Goal: Transaction & Acquisition: Purchase product/service

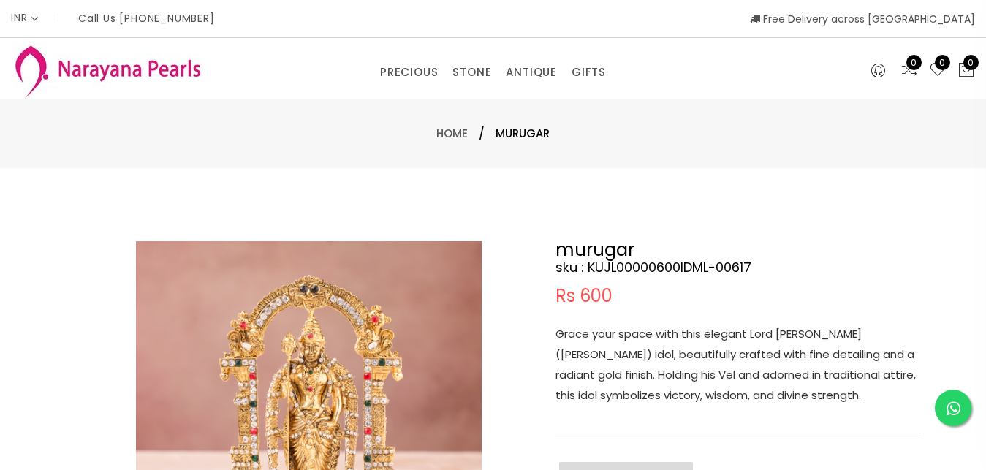
select select "INR"
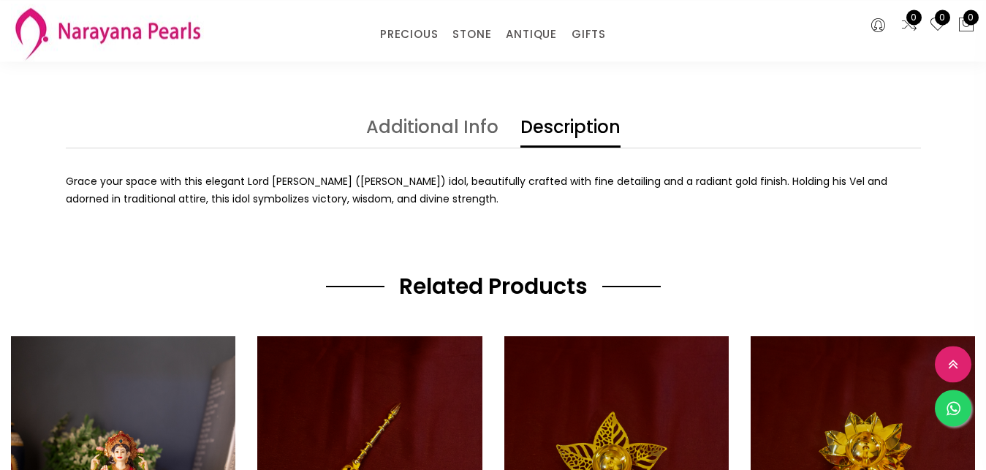
scroll to position [559, 0]
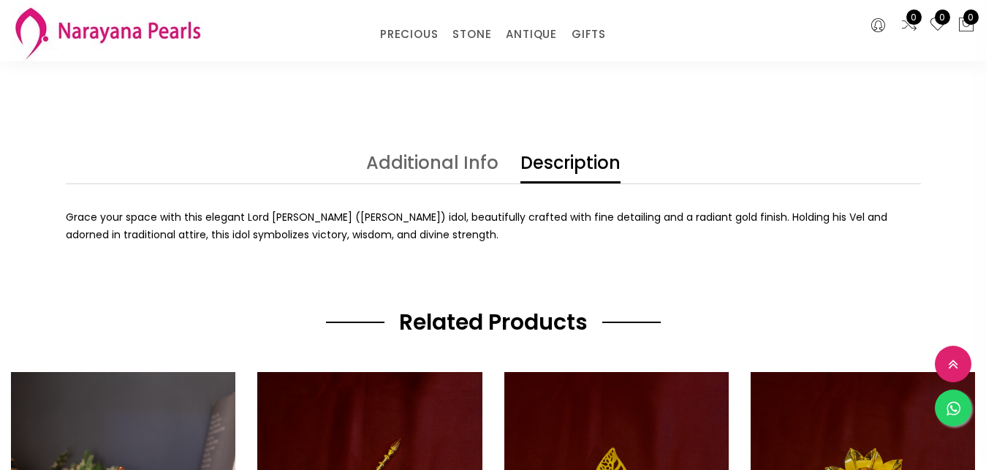
click at [441, 159] on link "Additional Info" at bounding box center [432, 168] width 132 height 29
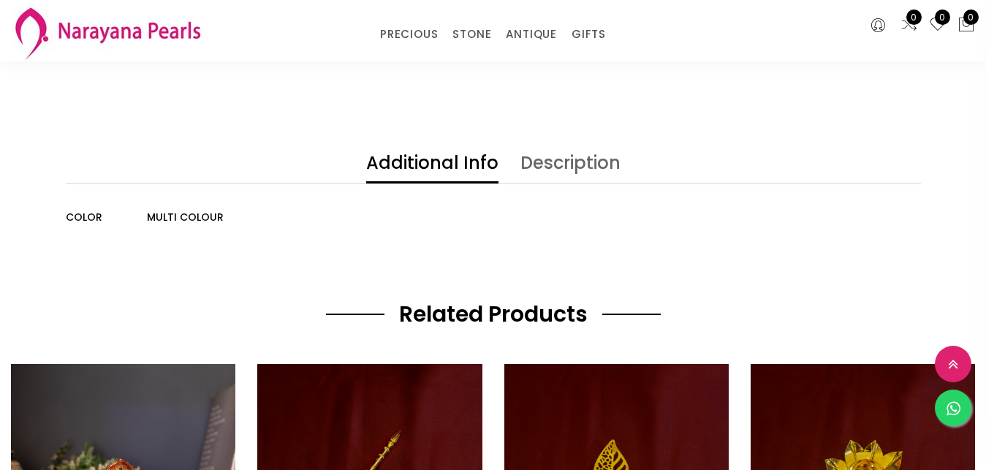
click at [568, 156] on link "Description" at bounding box center [570, 168] width 100 height 29
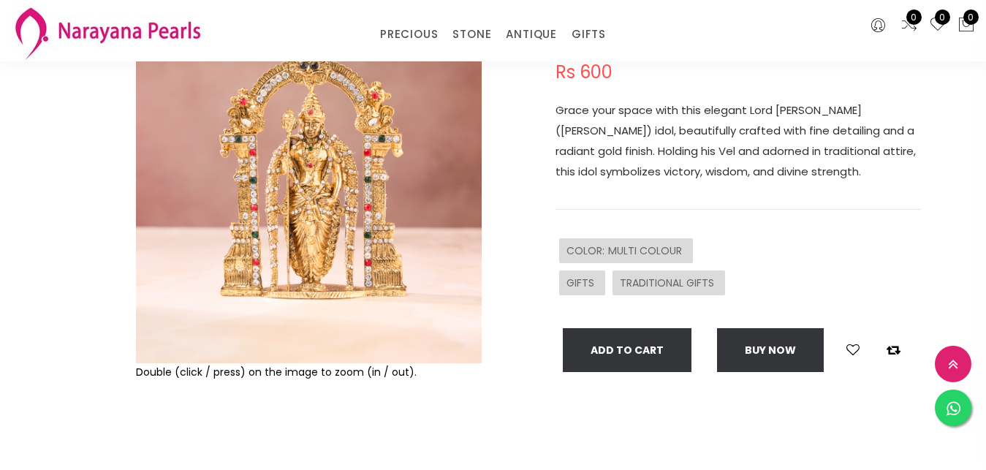
scroll to position [155, 0]
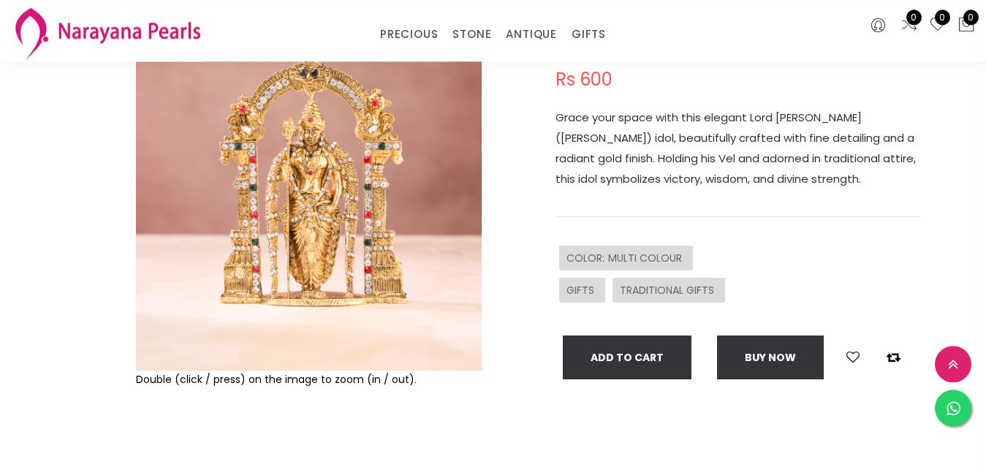
click at [307, 180] on img at bounding box center [309, 198] width 346 height 346
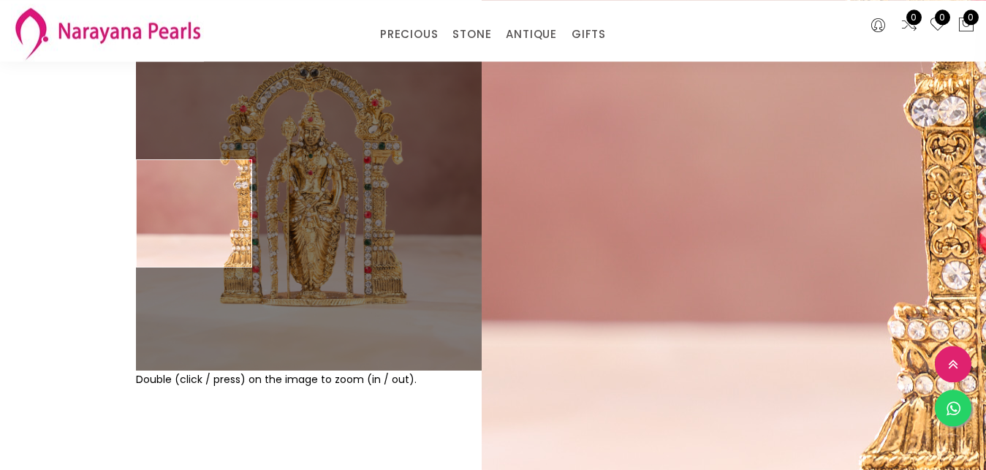
click at [83, 225] on div at bounding box center [98, 255] width 64 height 460
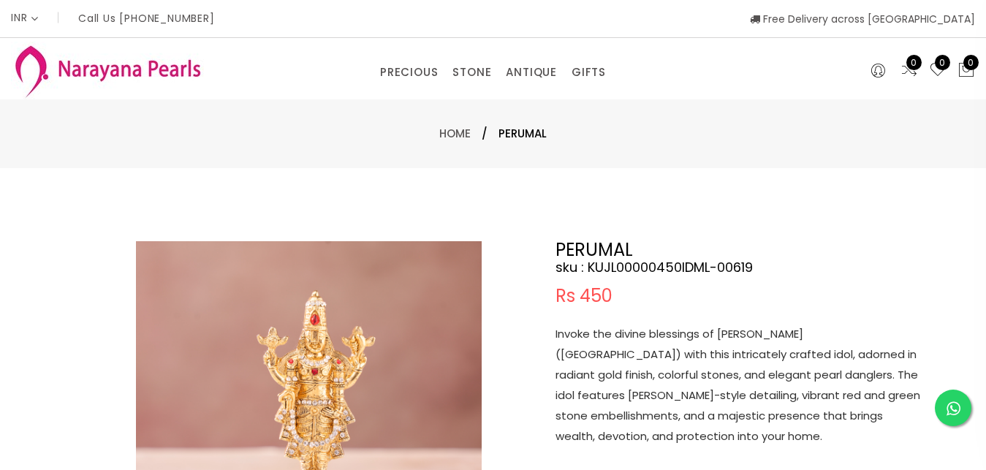
select select "INR"
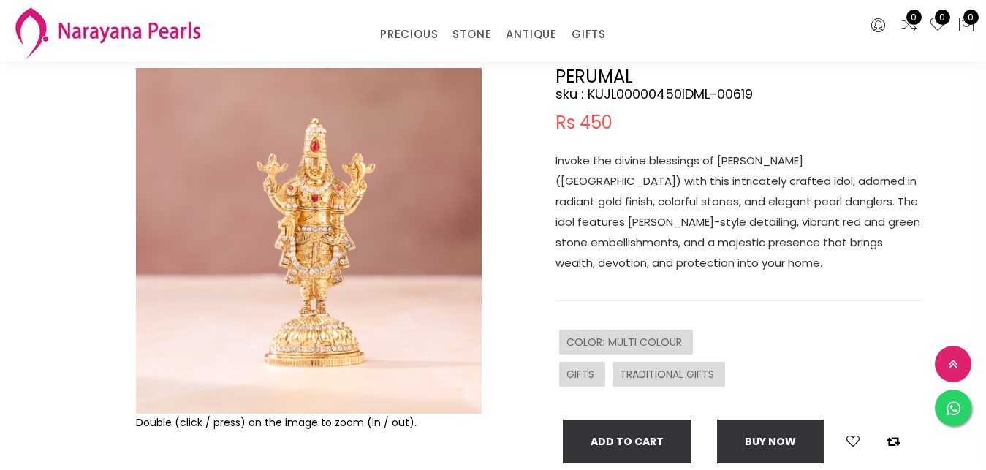
scroll to position [149, 0]
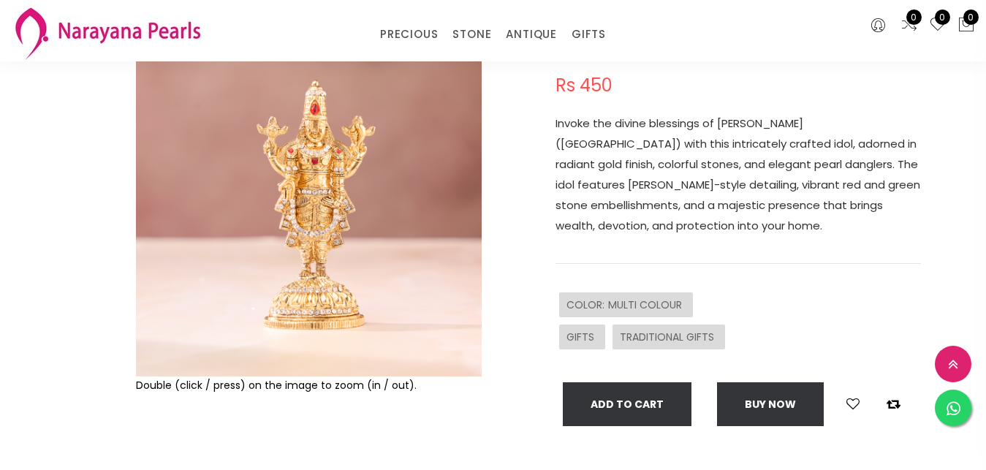
click at [311, 190] on img at bounding box center [309, 204] width 346 height 346
click at [317, 162] on img at bounding box center [309, 204] width 346 height 346
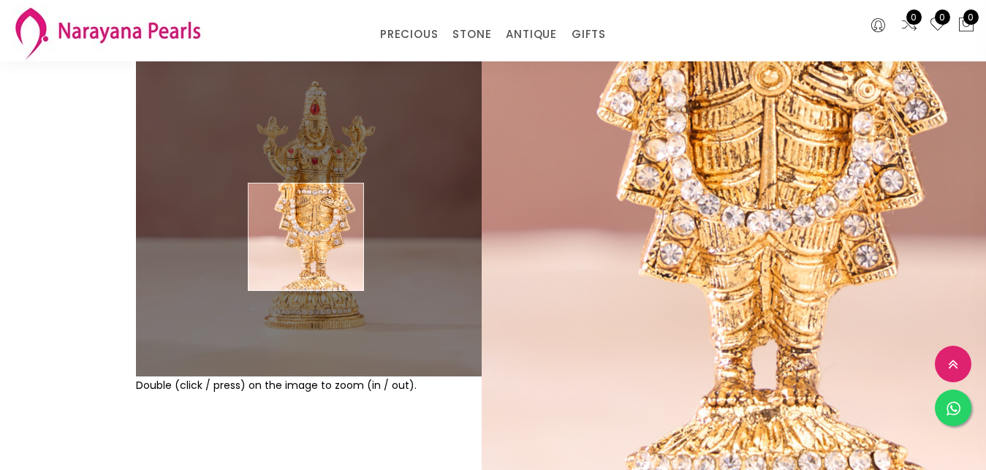
click at [305, 239] on img at bounding box center [309, 204] width 346 height 346
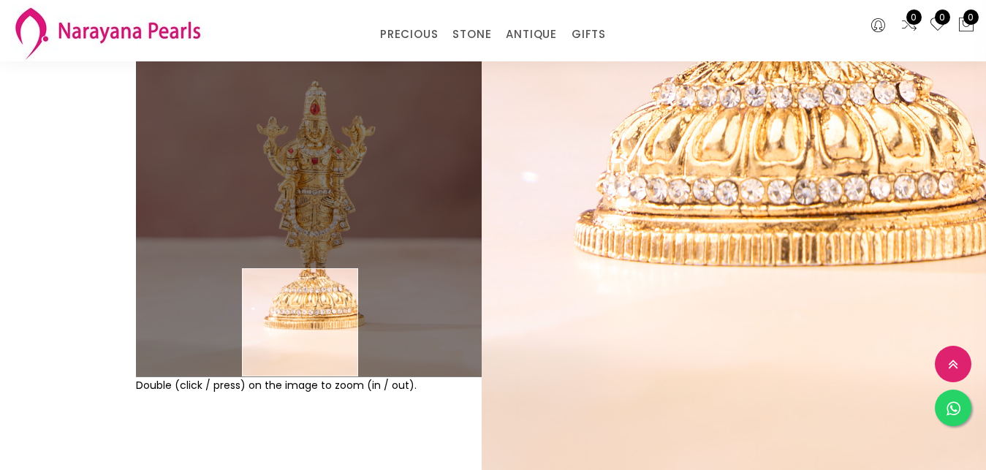
click at [363, 457] on div "Double (click / press) on the image to zoom (in / out)." at bounding box center [308, 261] width 353 height 460
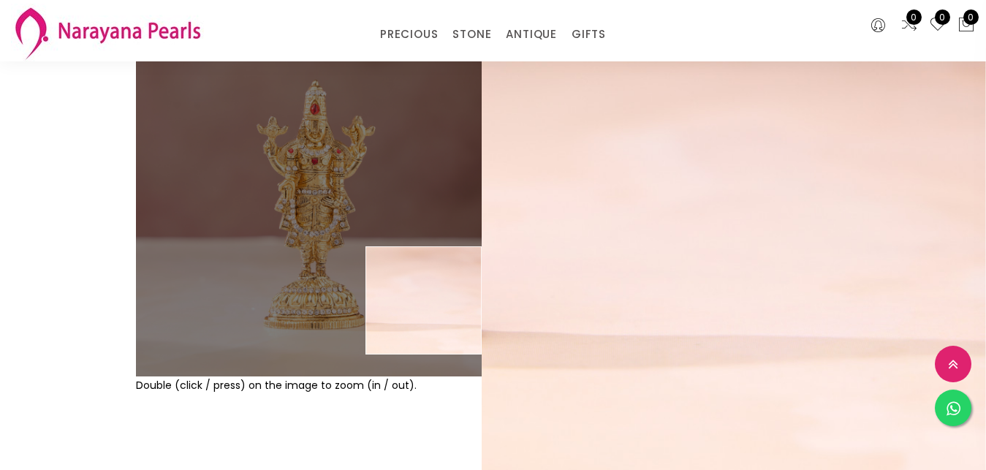
click at [700, 279] on div "PERUMAL sku : KUJL00000450IDML-00619 Rs 450 Invoke the divine blessings of Lord…" at bounding box center [737, 228] width 365 height 395
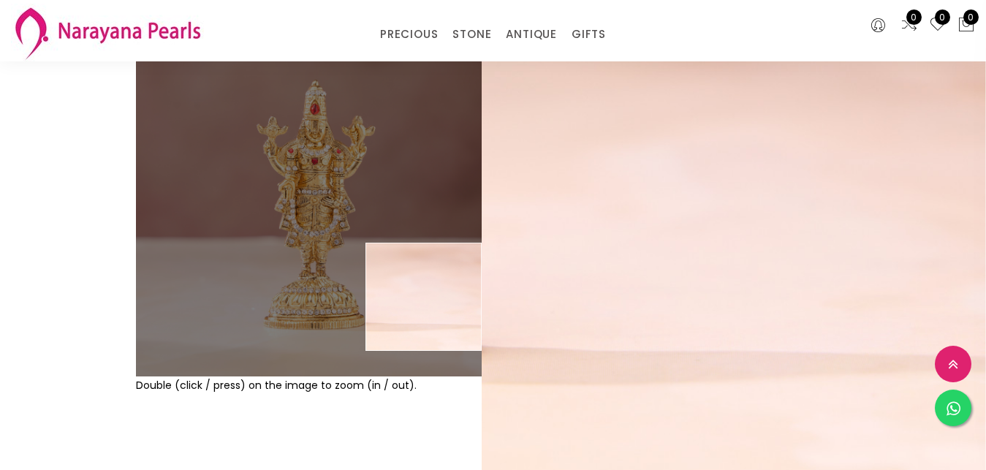
click at [442, 297] on img at bounding box center [309, 204] width 346 height 346
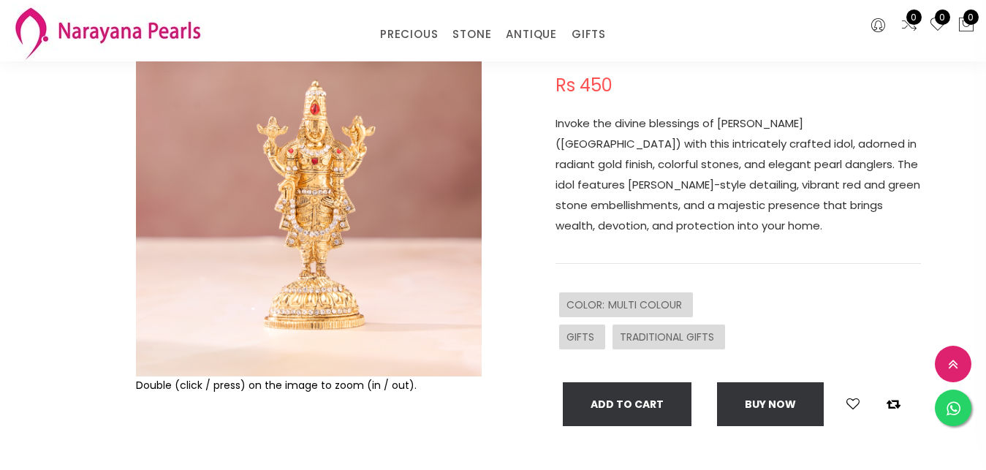
click at [836, 259] on div "Invoke the divine blessings of Lord Venkateswara (Balaji) with this intricately…" at bounding box center [737, 188] width 365 height 151
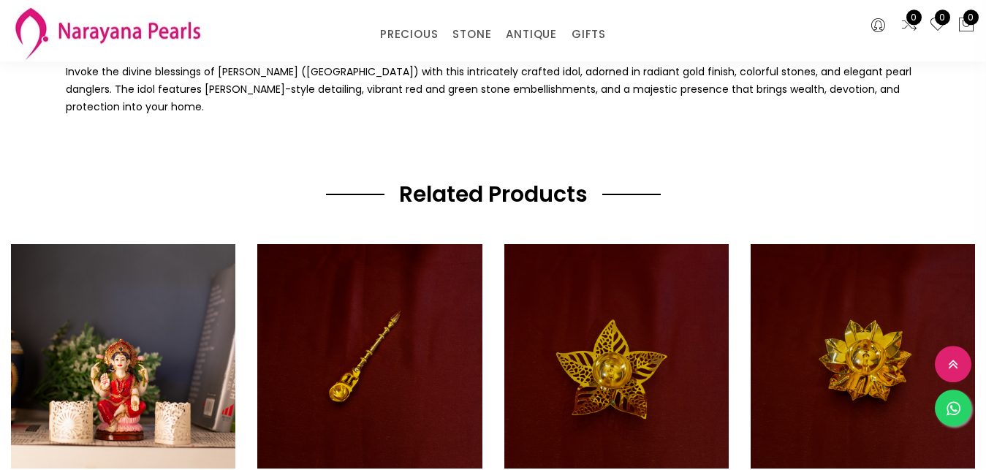
scroll to position [708, 0]
